Goal: Task Accomplishment & Management: Manage account settings

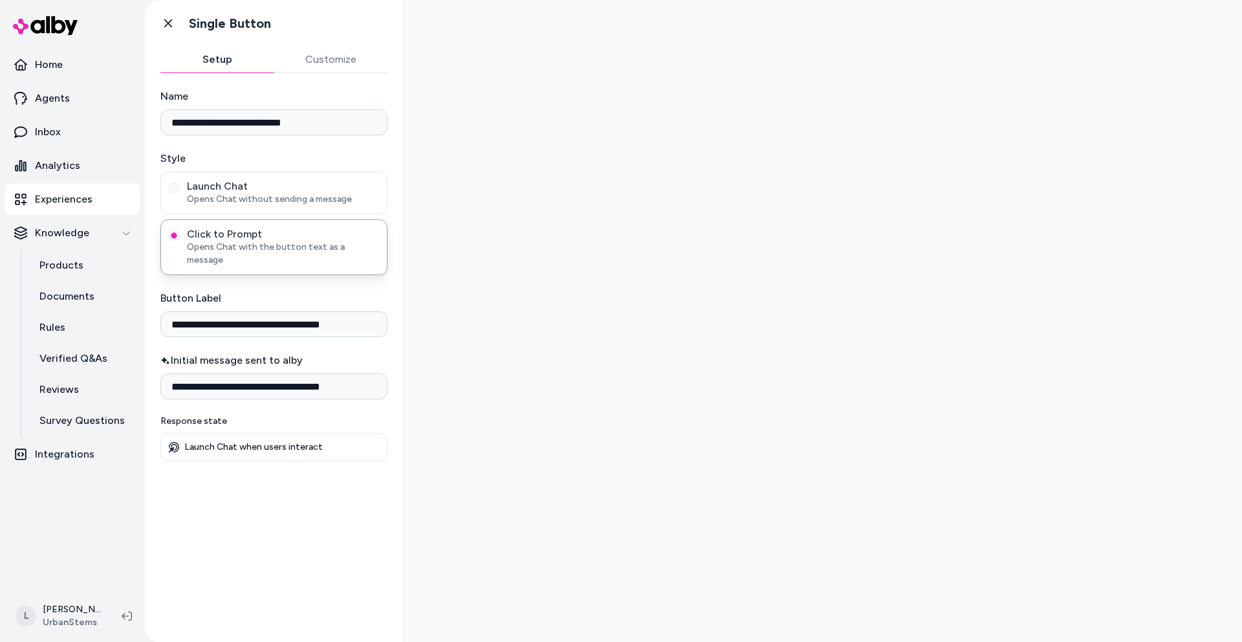
click at [539, 373] on div at bounding box center [823, 321] width 838 height 642
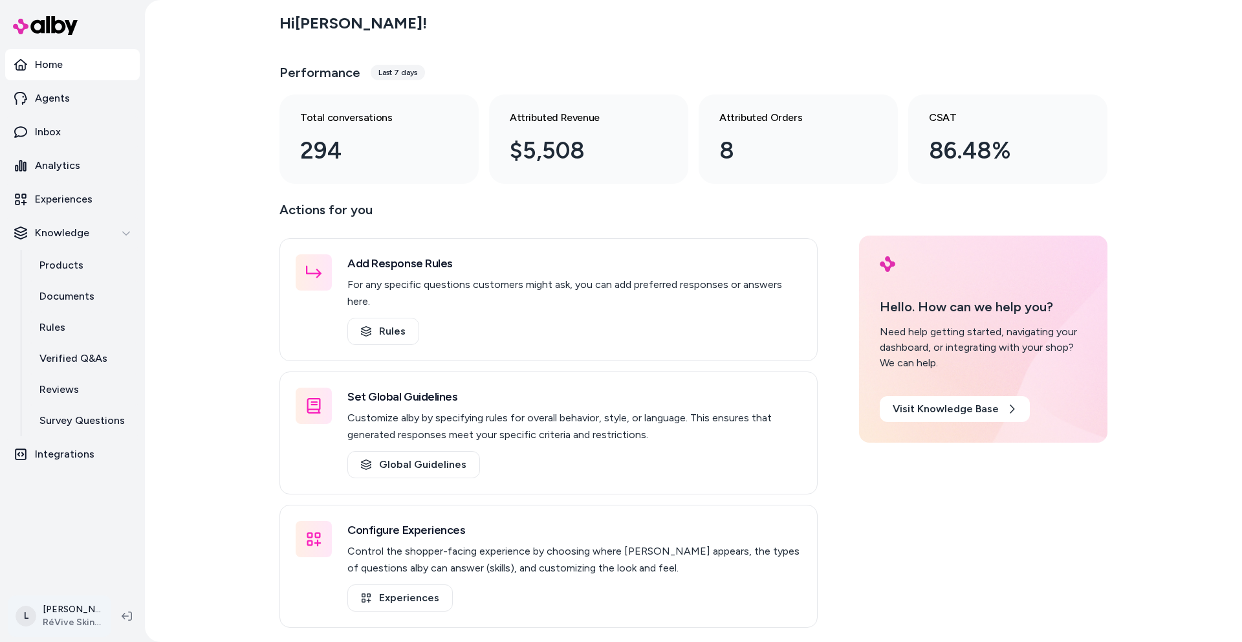
click at [67, 611] on html "Home Agents Inbox Analytics Experiences Knowledge Products Documents Rules Veri…" at bounding box center [621, 321] width 1242 height 642
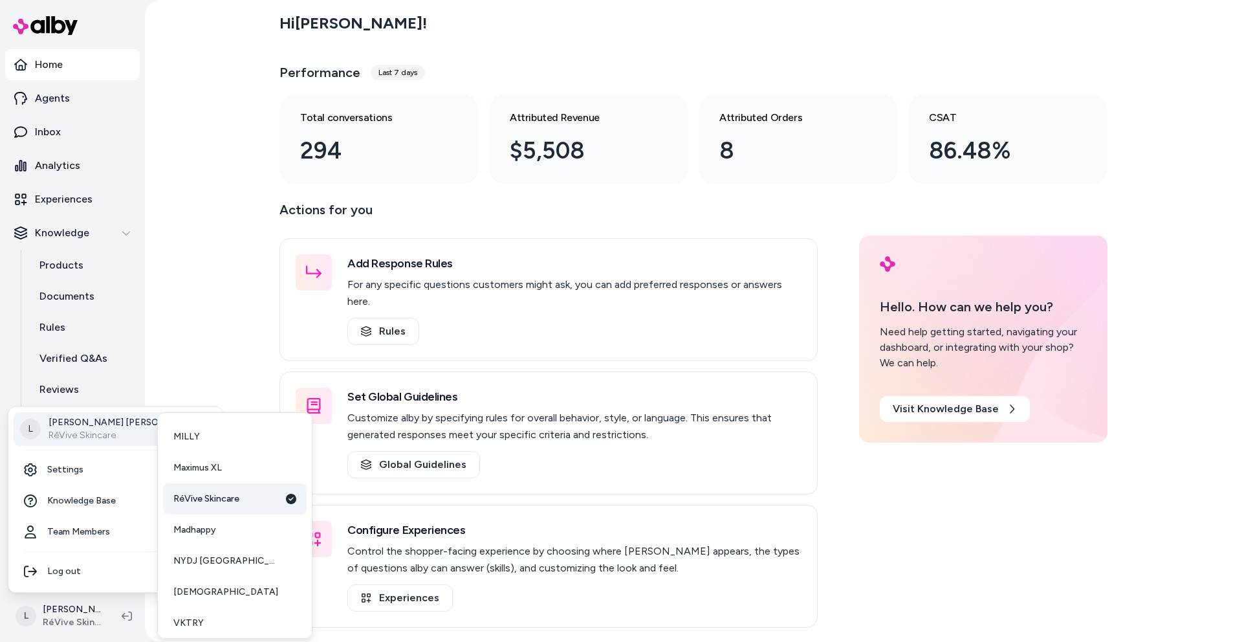
scroll to position [127, 0]
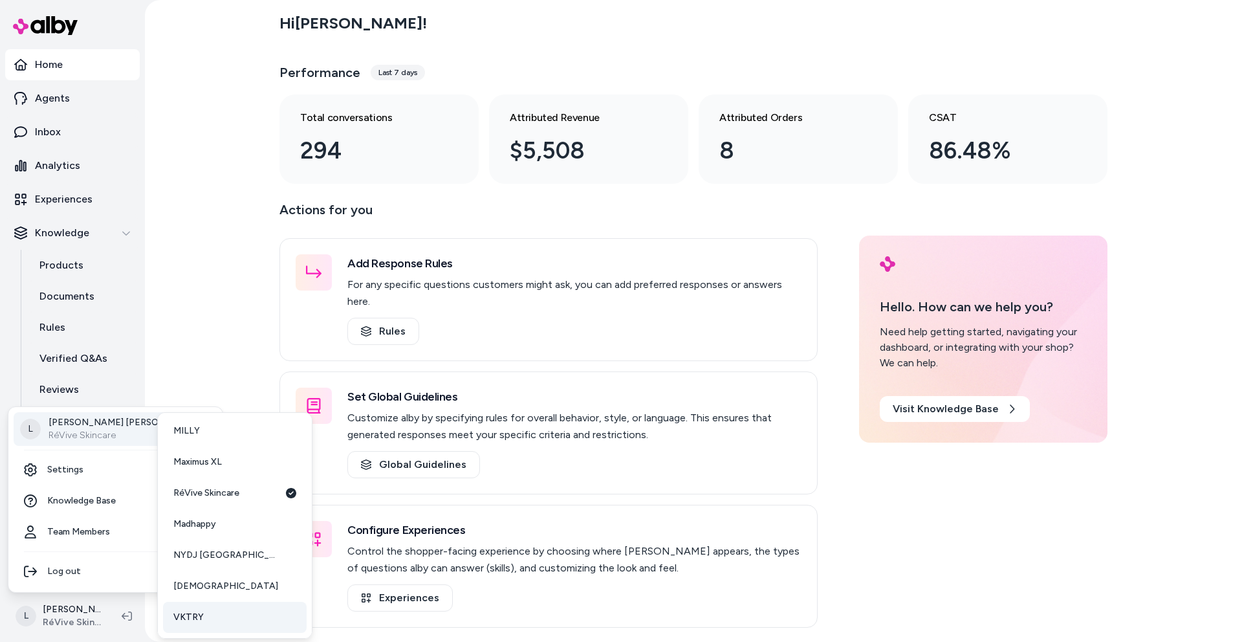
click at [210, 622] on link "VKTRY" at bounding box center [235, 617] width 144 height 31
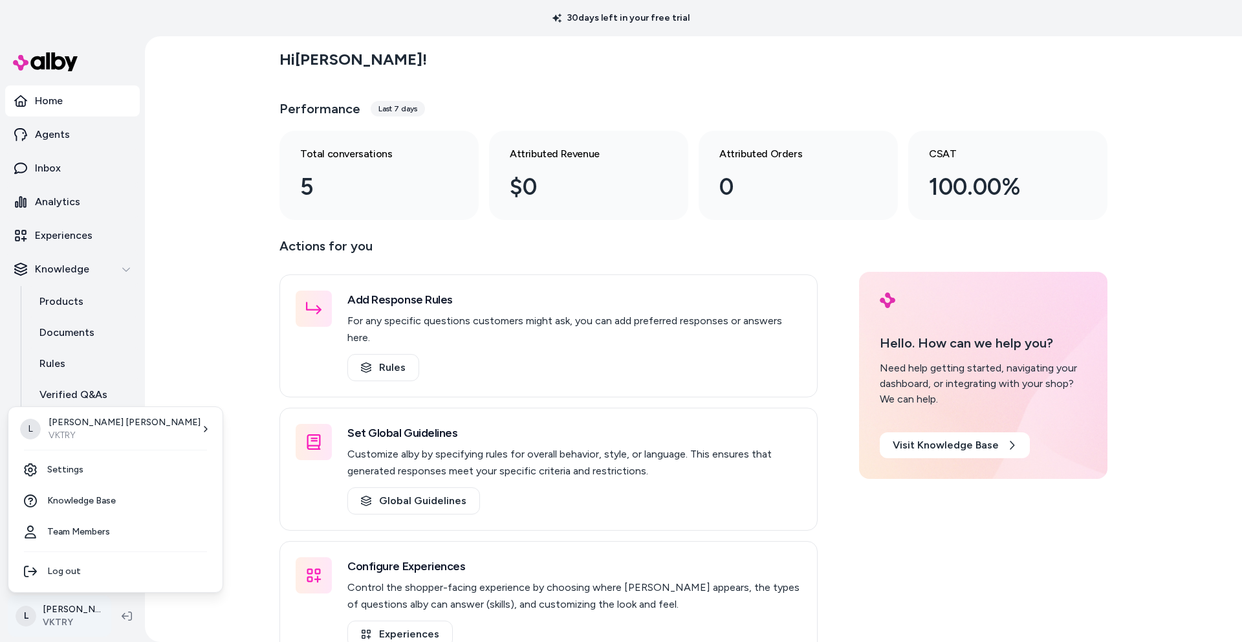
click at [63, 607] on html "30 days left in your free trial Home Agents Inbox Analytics Experiences Knowled…" at bounding box center [621, 321] width 1242 height 642
click at [75, 475] on link "Settings" at bounding box center [116, 469] width 204 height 31
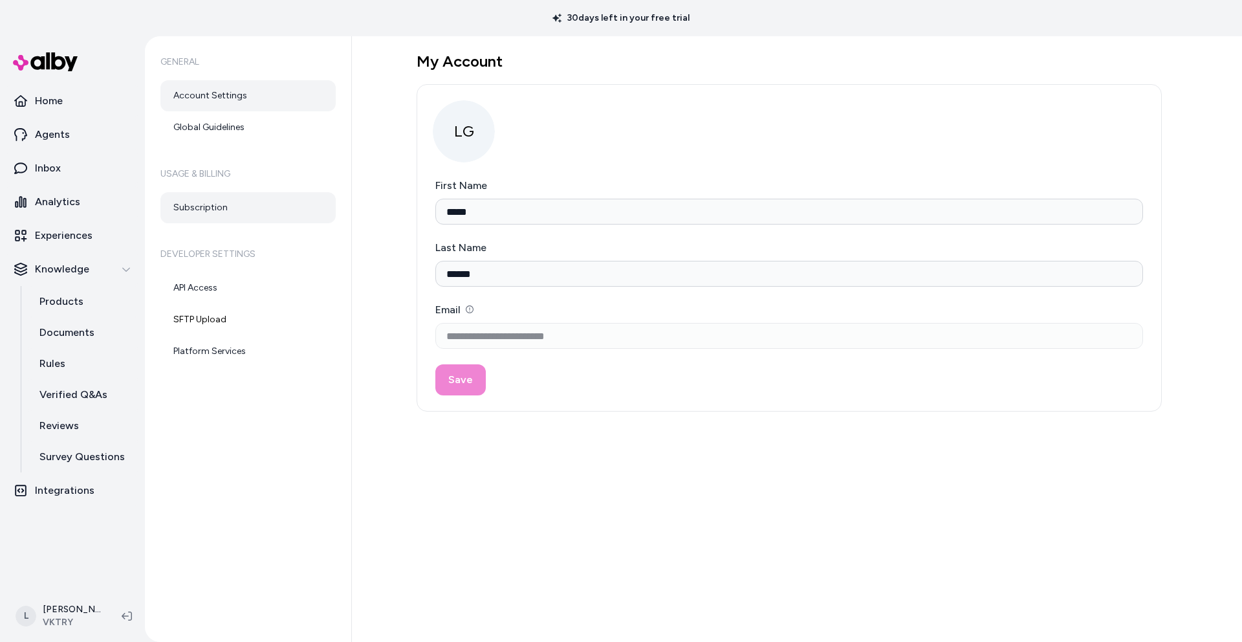
click at [204, 207] on link "Subscription" at bounding box center [247, 207] width 175 height 31
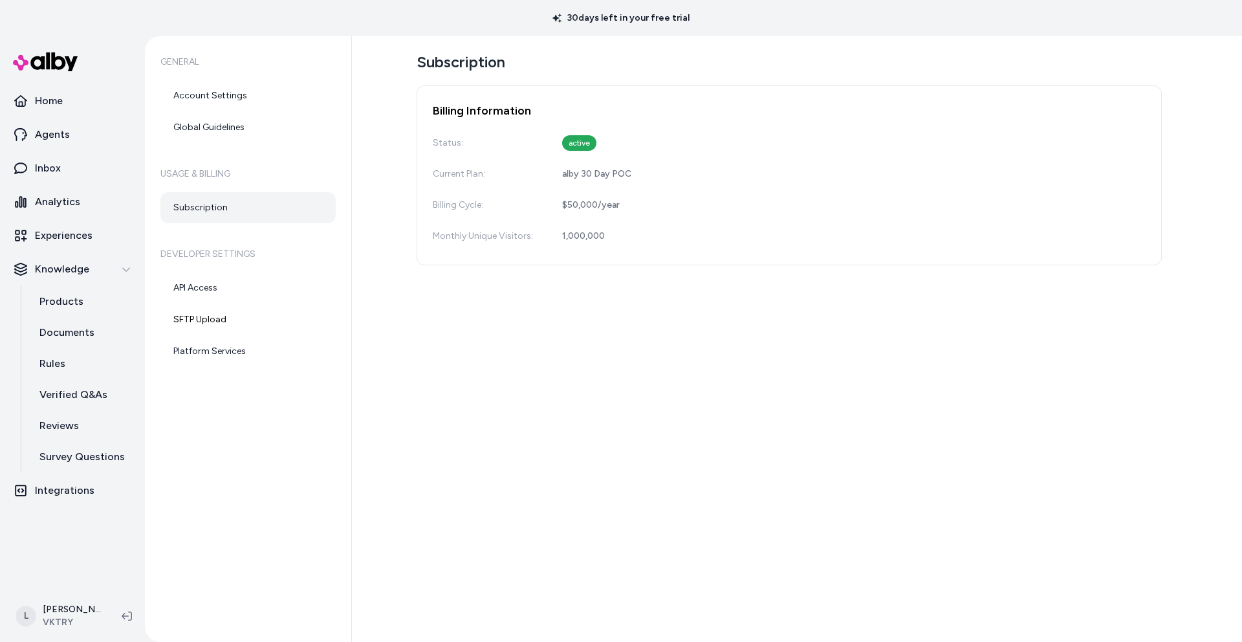
click at [644, 357] on div "Subscription Billing Information Status: active Current Plan: alby 30 Day POC B…" at bounding box center [797, 338] width 890 height 605
click at [616, 345] on div "Subscription Billing Information Status: active Current Plan: alby 30 Day POC B…" at bounding box center [797, 338] width 890 height 605
